Goal: Information Seeking & Learning: Learn about a topic

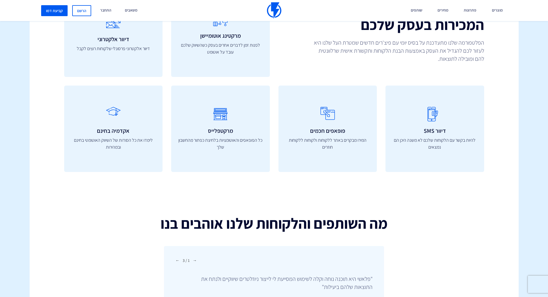
scroll to position [1697, 0]
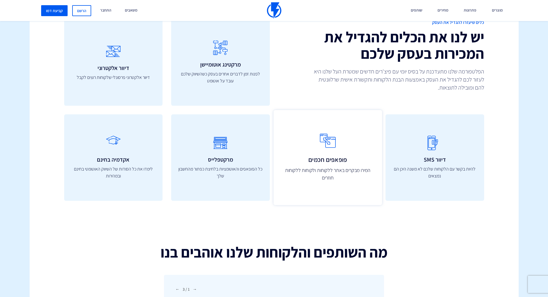
click at [303, 130] on icon at bounding box center [328, 141] width 96 height 23
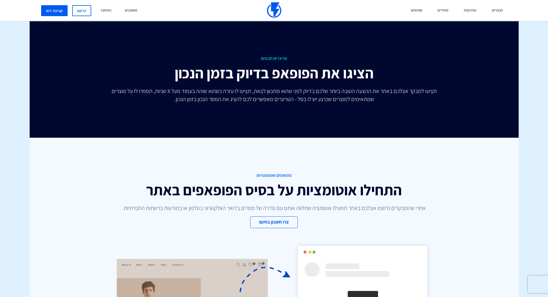
scroll to position [1668, 0]
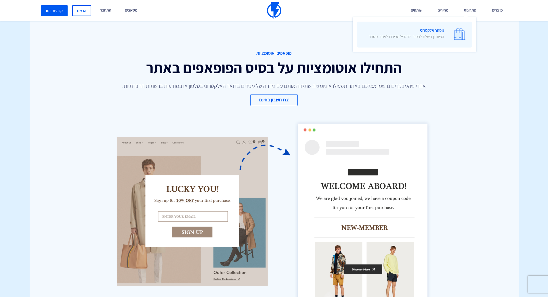
click at [435, 30] on span "מסחר אלקטרוני הפיתרון השלם להמיר ולהגדיל מכירות לאתרי מסחר" at bounding box center [406, 34] width 75 height 16
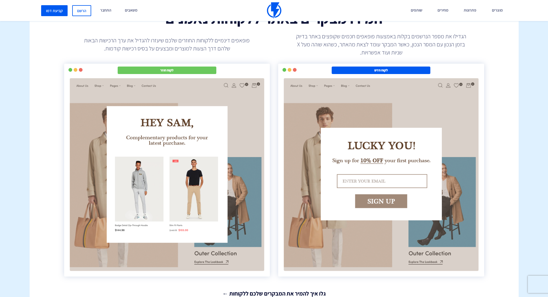
scroll to position [1035, 0]
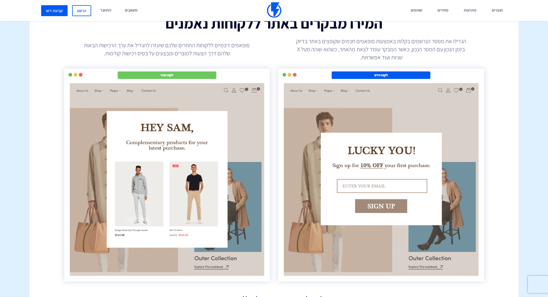
click at [228, 45] on p "פופאפים דינמיים ללקוחות החוזרים שלכם שיעזרו להגדיל את ערך הרכישות הבאות שלהם דר…" at bounding box center [167, 49] width 173 height 16
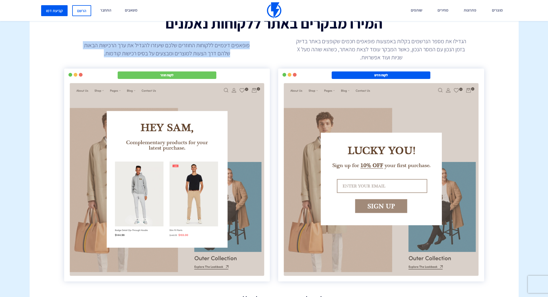
drag, startPoint x: 228, startPoint y: 45, endPoint x: 228, endPoint y: 52, distance: 6.9
click at [228, 52] on p "פופאפים דינמיים ללקוחות החוזרים שלכם שיעזרו להגדיל את ערך הרכישות הבאות שלהם דר…" at bounding box center [167, 49] width 173 height 16
click at [229, 53] on p "פופאפים דינמיים ללקוחות החוזרים שלכם שיעזרו להגדיל את ערך הרכישות הבאות שלהם דר…" at bounding box center [167, 49] width 173 height 16
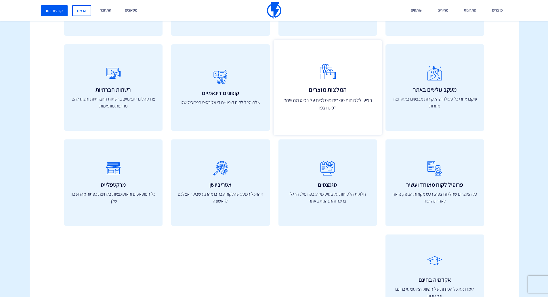
scroll to position [2071, 0]
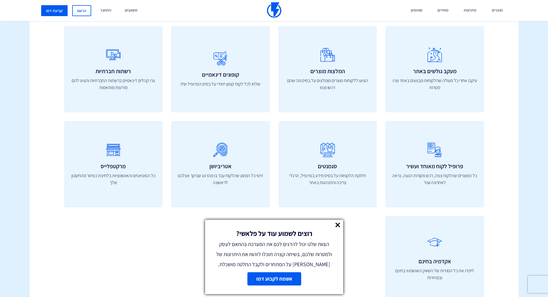
click at [339, 227] on link at bounding box center [337, 225] width 5 height 7
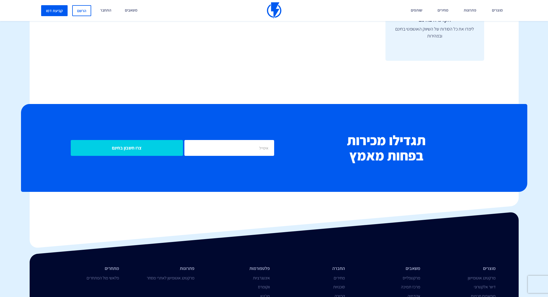
scroll to position [2384, 0]
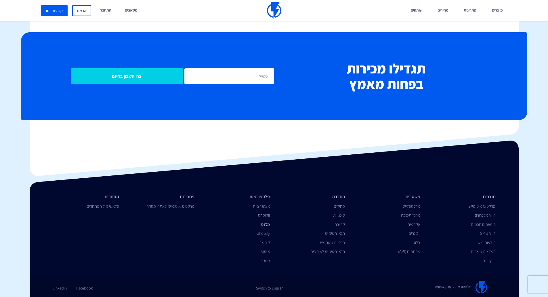
click at [265, 224] on link "מג'נטו" at bounding box center [264, 223] width 9 height 5
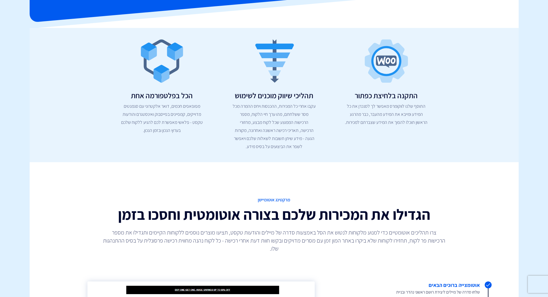
scroll to position [173, 0]
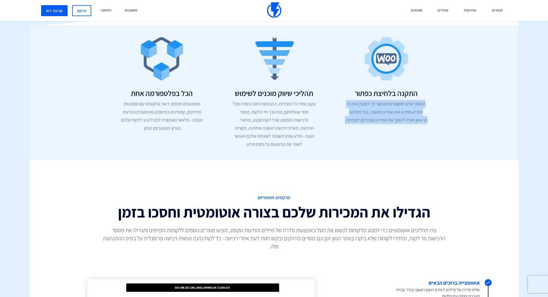
drag, startPoint x: 427, startPoint y: 103, endPoint x: 365, endPoint y: 140, distance: 72.6
click at [365, 140] on div "התקנה בלחיצת כפתור התוסף שלנו לווקומרס מאפשר לך לסנכרן את כל המידע ומייבא את המ…" at bounding box center [274, 92] width 336 height 111
click at [365, 136] on div "התקנה בלחיצת כפתור התוסף שלנו לווקומרס מאפשר לך לסנכרן את כל המידע ומייבא את המ…" at bounding box center [274, 92] width 336 height 111
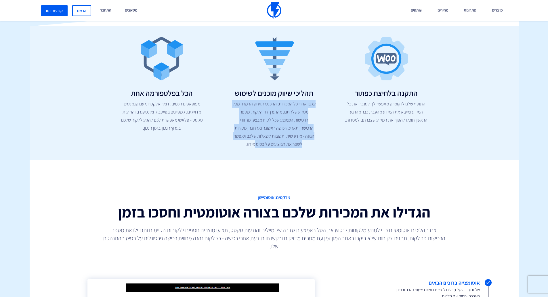
drag, startPoint x: 327, startPoint y: 107, endPoint x: 255, endPoint y: 152, distance: 85.2
click at [255, 152] on div "התקנה בלחיצת כפתור התוסף שלנו לווקומרס מאפשר לך לסנכרן את כל המידע ומייבא את המ…" at bounding box center [274, 93] width 489 height 134
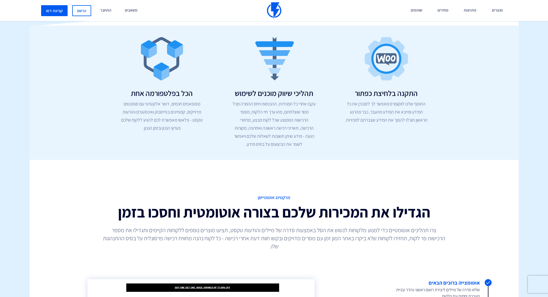
click at [237, 150] on div "התקנה בלחיצת כפתור התוסף שלנו לווקומרס מאפשר לך לסנכרן את כל המידע ומייבא את המ…" at bounding box center [274, 93] width 489 height 134
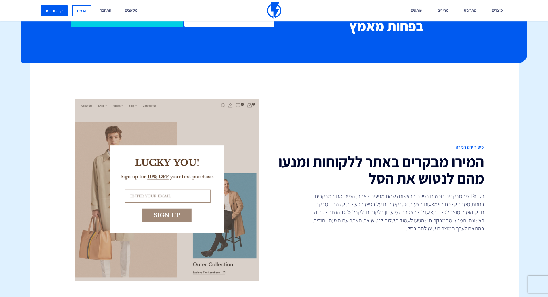
scroll to position [777, 0]
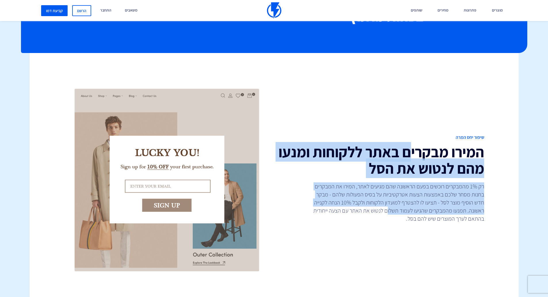
drag, startPoint x: 409, startPoint y: 150, endPoint x: 386, endPoint y: 208, distance: 62.6
click at [386, 208] on div "שיפור יחס המרה המירו מבקרים באתר ללקוחות ומנעו מהם לנטוש את הסל רק 1% מהמבקרים …" at bounding box center [381, 179] width 214 height 91
click at [386, 208] on p "רק 1% מהמבקרים רוכשים בפעם הראשונה שהם מגיעים לאתר, המירו את המבקרים בחנות מסחר…" at bounding box center [397, 202] width 173 height 40
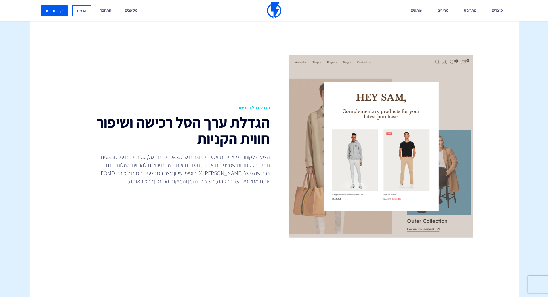
scroll to position [1064, 0]
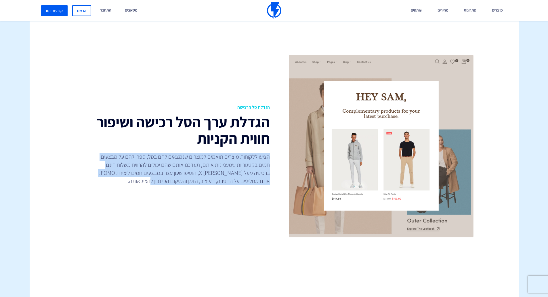
drag, startPoint x: 266, startPoint y: 165, endPoint x: 135, endPoint y: 186, distance: 132.6
click at [135, 186] on div "הגדלת סל הרכישה הגדלת ערך הסל רכישה ושיפור חווית הקניות הציעו ללקוחות מוצרים תו…" at bounding box center [167, 145] width 214 height 83
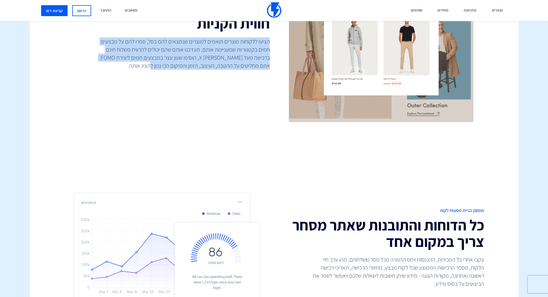
scroll to position [1035, 0]
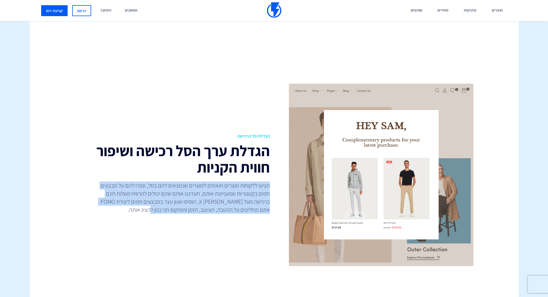
click at [226, 212] on p "הציעו ללקוחות מוצרים תואמים למוצרים שנמצאים להם בסל, ספרו להם על מבצעים חמים בק…" at bounding box center [183, 197] width 173 height 32
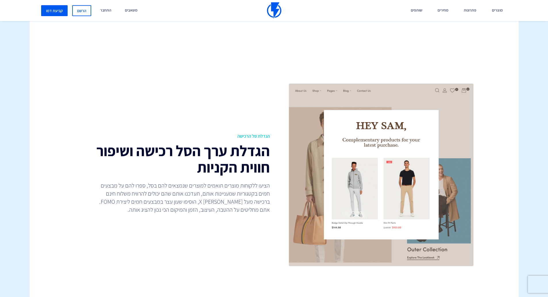
click at [411, 214] on img at bounding box center [381, 174] width 187 height 185
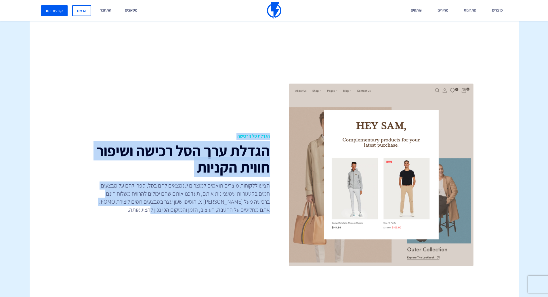
drag, startPoint x: 106, startPoint y: 206, endPoint x: 271, endPoint y: 131, distance: 181.5
click at [271, 131] on div "הגדלת סל הרכישה הגדלת ערך הסל רכישה ושיפור חווית הקניות הציעו ללקוחות מוצרים תו…" at bounding box center [274, 175] width 498 height 254
click at [270, 141] on div "הגדלת סל הרכישה הגדלת ערך הסל רכישה ושיפור חווית הקניות הציעו ללקוחות מוצרים תו…" at bounding box center [167, 174] width 214 height 83
drag, startPoint x: 272, startPoint y: 137, endPoint x: 160, endPoint y: 225, distance: 142.5
click at [164, 225] on div "הגדלת סל הרכישה הגדלת ערך הסל רכישה ושיפור חווית הקניות הציעו ללקוחות מוצרים תו…" at bounding box center [274, 175] width 498 height 254
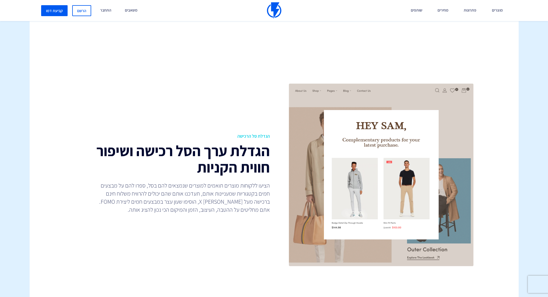
click at [160, 225] on div "הגדלת סל הרכישה הגדלת ערך הסל רכישה ושיפור חווית הקניות הציעו ללקוחות מוצרים תו…" at bounding box center [274, 175] width 498 height 254
click at [391, 207] on img at bounding box center [381, 174] width 187 height 185
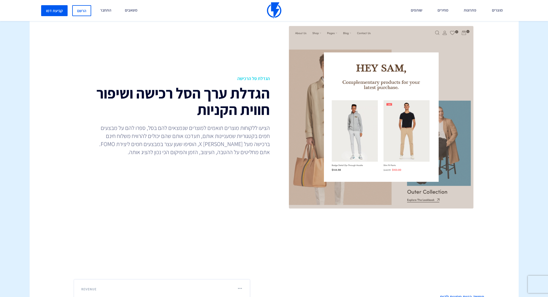
scroll to position [1064, 0]
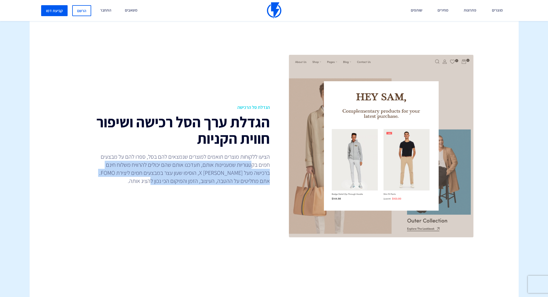
drag, startPoint x: 251, startPoint y: 165, endPoint x: 134, endPoint y: 191, distance: 119.8
click at [134, 191] on div "הגדלת סל הרכישה הגדלת ערך הסל רכישה ושיפור חווית הקניות הציעו ללקוחות מוצרים תו…" at bounding box center [274, 146] width 498 height 254
click at [131, 185] on div at bounding box center [131, 185] width 0 height 0
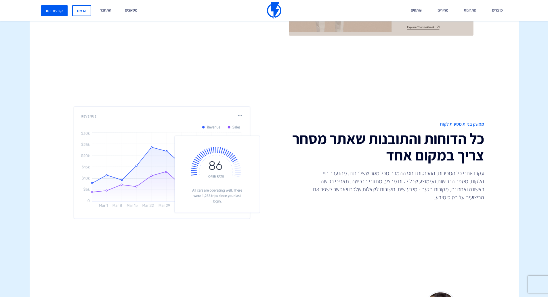
click at [227, 91] on div "ממשק בניית מסעות לקוח כל הדוחות והתובנות שאתר מסחר צריך במקום אחד עקבו אחרי כל …" at bounding box center [274, 162] width 498 height 182
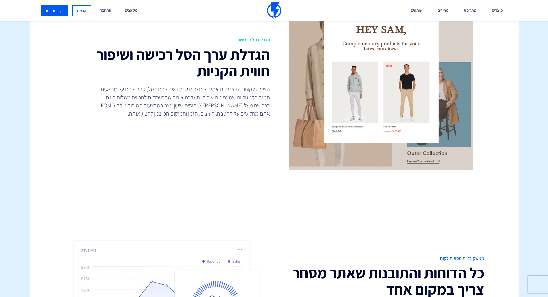
scroll to position [1122, 0]
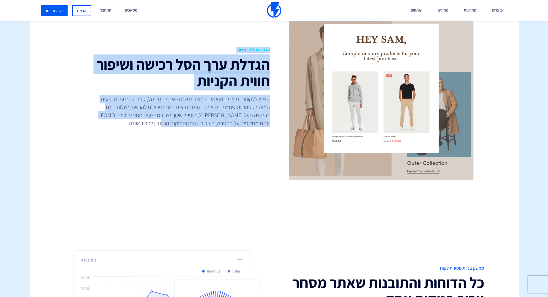
drag, startPoint x: 272, startPoint y: 48, endPoint x: 165, endPoint y: 131, distance: 135.7
click at [167, 131] on div "הגדלת סל הרכישה הגדלת ערך הסל רכישה ושיפור חווית הקניות הציעו ללקוחות מוצרים תו…" at bounding box center [274, 88] width 498 height 254
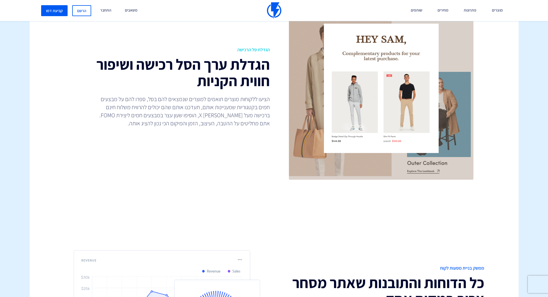
click at [165, 131] on div "הגדלת סל הרכישה הגדלת ערך הסל רכישה ושיפור חווית הקניות הציעו ללקוחות מוצרים תו…" at bounding box center [274, 88] width 498 height 254
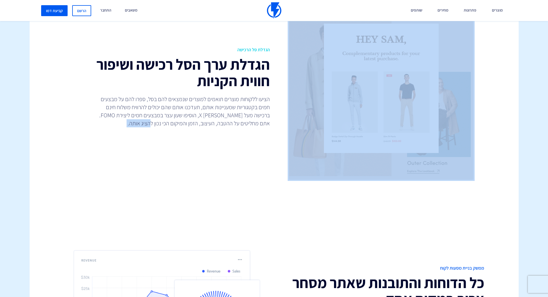
drag, startPoint x: 115, startPoint y: 121, endPoint x: 292, endPoint y: 66, distance: 185.6
click at [292, 66] on div "הגדלת סל הרכישה הגדלת ערך הסל רכישה ושיפור חווית הקניות הציעו ללקוחות מוצרים תו…" at bounding box center [274, 88] width 498 height 254
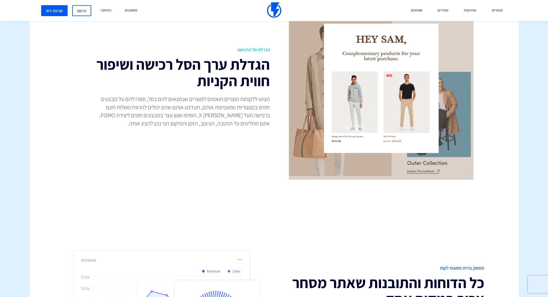
click at [263, 70] on h2 "הגדלת ערך הסל רכישה ושיפור חווית הקניות" at bounding box center [167, 72] width 206 height 33
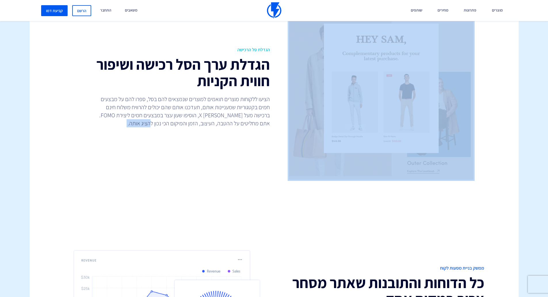
drag, startPoint x: 276, startPoint y: 47, endPoint x: 127, endPoint y: 146, distance: 178.4
click at [127, 146] on div "הגדלת סל הרכישה הגדלת ערך הסל רכישה ושיפור חווית הקניות הציעו ללקוחות מוצרים תו…" at bounding box center [274, 88] width 498 height 254
click at [128, 146] on div "הגדלת סל הרכישה הגדלת ערך הסל רכישה ושיפור חווית הקניות הציעו ללקוחות מוצרים תו…" at bounding box center [274, 88] width 498 height 254
